Goal: Information Seeking & Learning: Check status

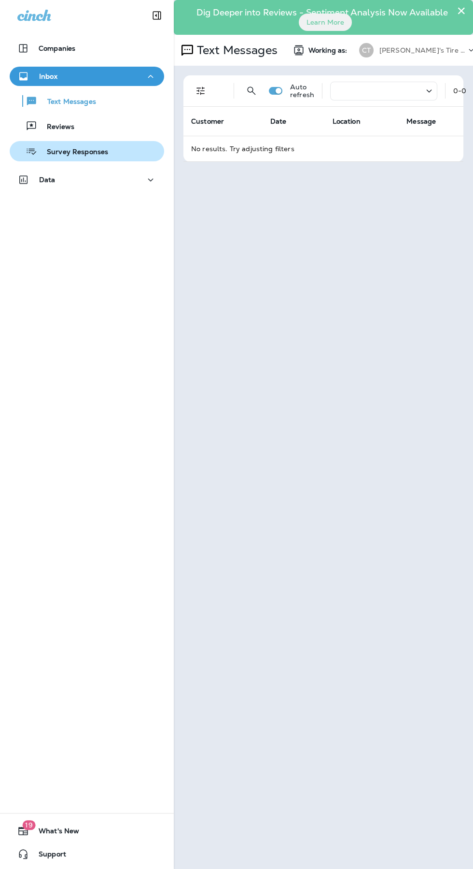
click at [56, 151] on p "Survey Responses" at bounding box center [72, 152] width 71 height 9
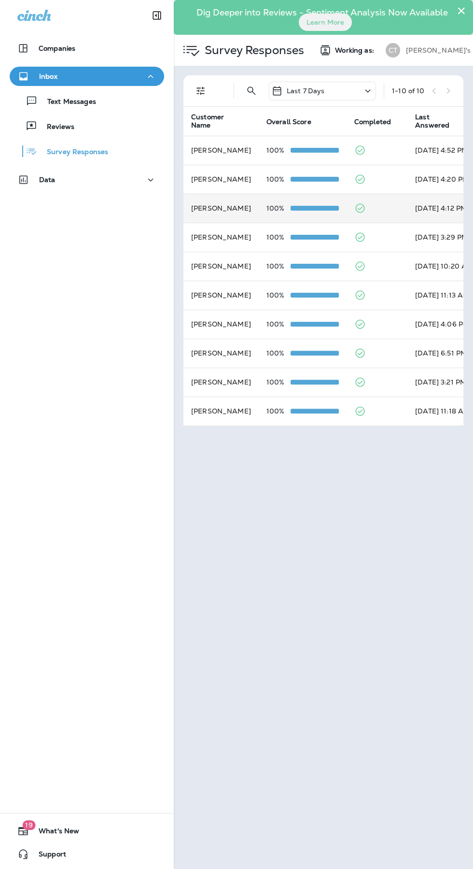
click at [223, 208] on td "[PERSON_NAME]" at bounding box center [220, 208] width 75 height 29
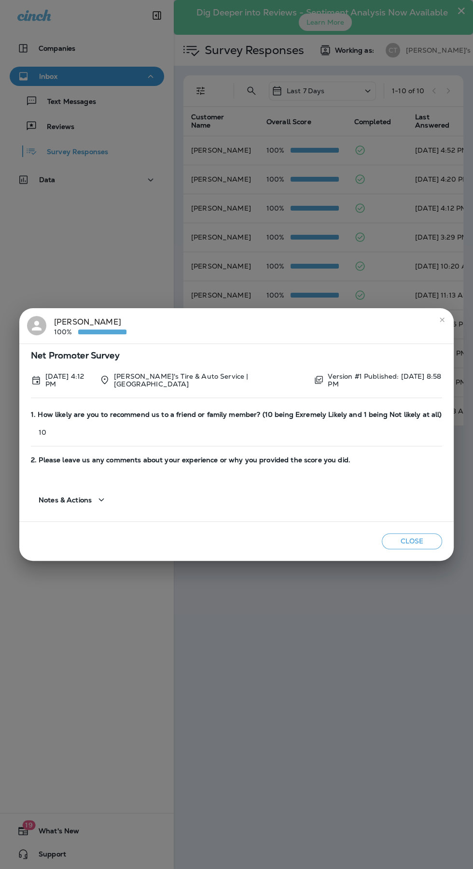
click at [430, 325] on div "[PERSON_NAME] 100%" at bounding box center [236, 326] width 419 height 20
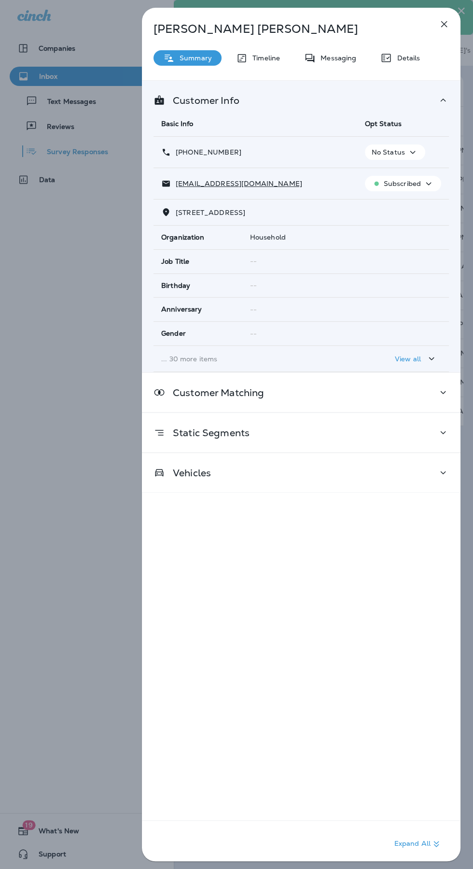
click at [444, 23] on icon "button" at bounding box center [444, 24] width 12 height 12
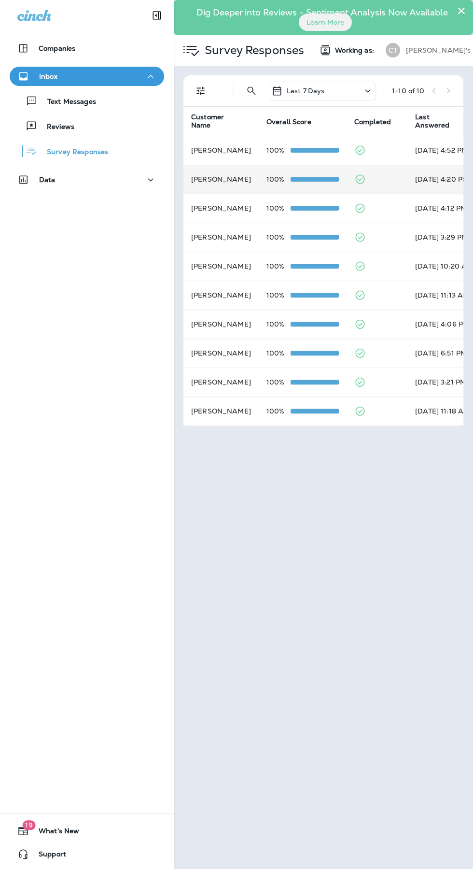
click at [215, 169] on td "[PERSON_NAME]" at bounding box center [220, 179] width 75 height 29
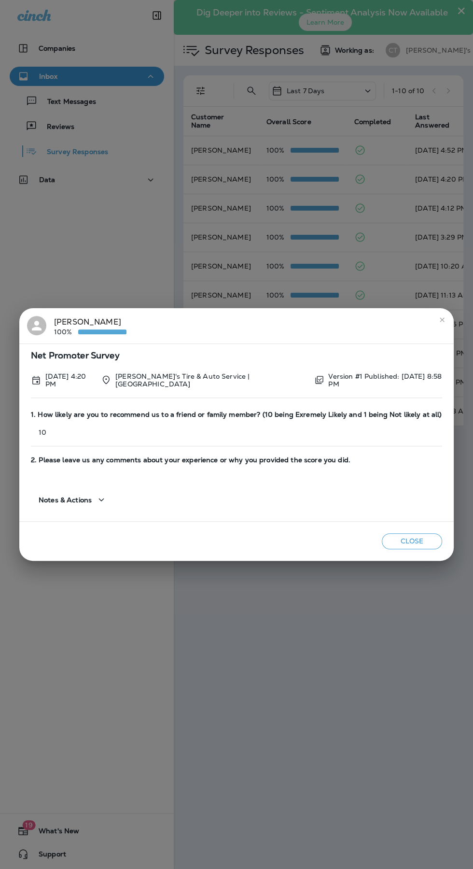
click at [442, 321] on icon "close" at bounding box center [442, 319] width 4 height 4
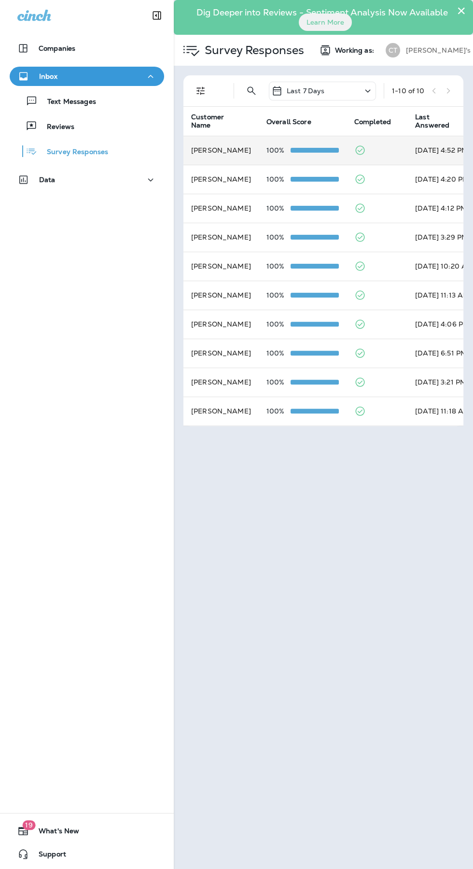
click at [220, 150] on td "[PERSON_NAME]" at bounding box center [220, 150] width 75 height 29
